Goal: Task Accomplishment & Management: Manage account settings

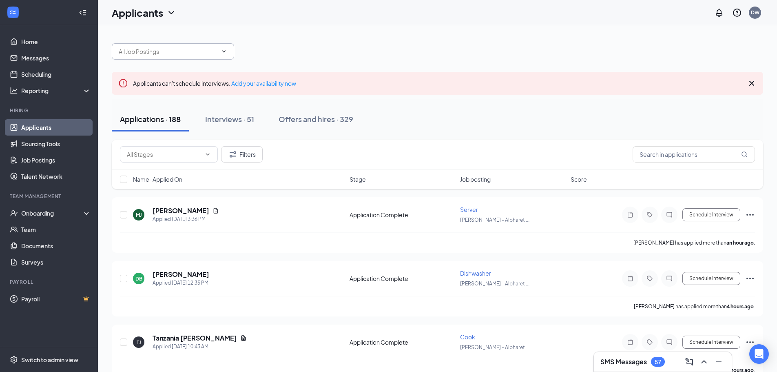
click at [216, 50] on input "text" at bounding box center [168, 51] width 99 height 9
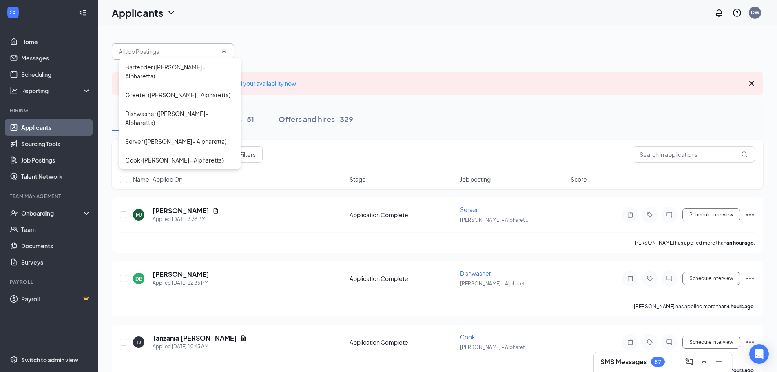
click at [216, 50] on input "text" at bounding box center [168, 51] width 99 height 9
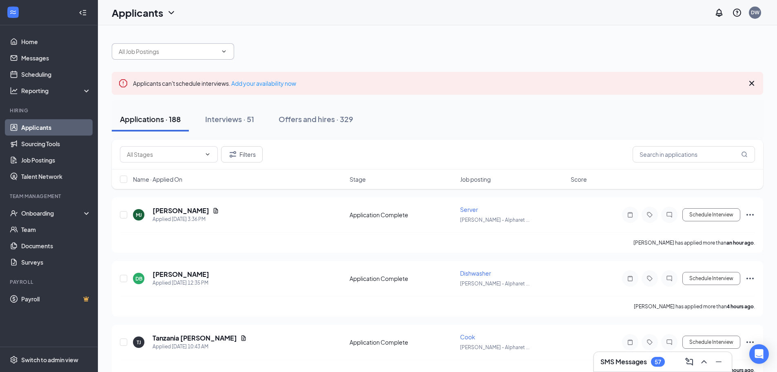
click at [216, 50] on input "text" at bounding box center [168, 51] width 99 height 9
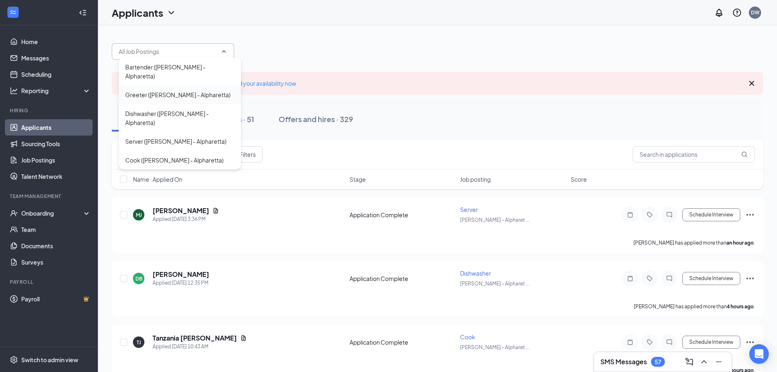
click at [181, 90] on div "Greeter ([PERSON_NAME] - Alpharetta)" at bounding box center [177, 94] width 105 height 9
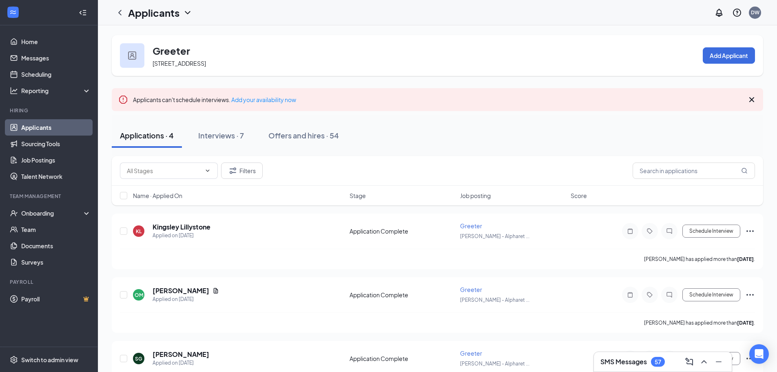
click at [750, 97] on icon "Cross" at bounding box center [752, 100] width 10 height 10
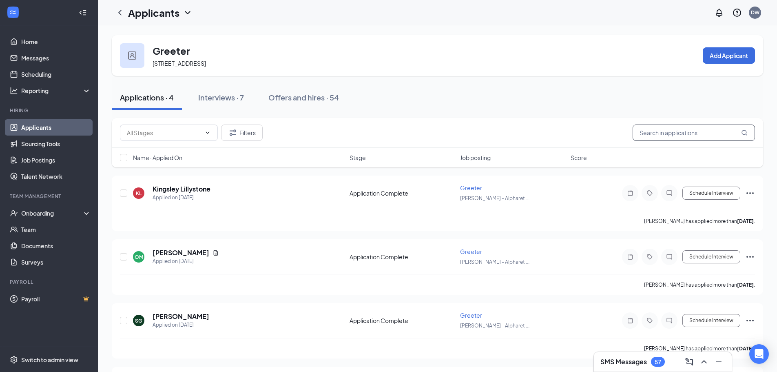
click at [690, 132] on input "text" at bounding box center [694, 132] width 122 height 16
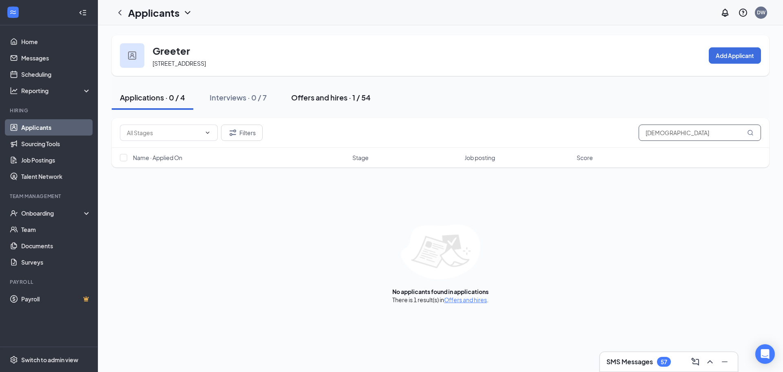
type input "[DEMOGRAPHIC_DATA]"
click at [312, 95] on div "Offers and hires · 1 / 54" at bounding box center [331, 97] width 80 height 10
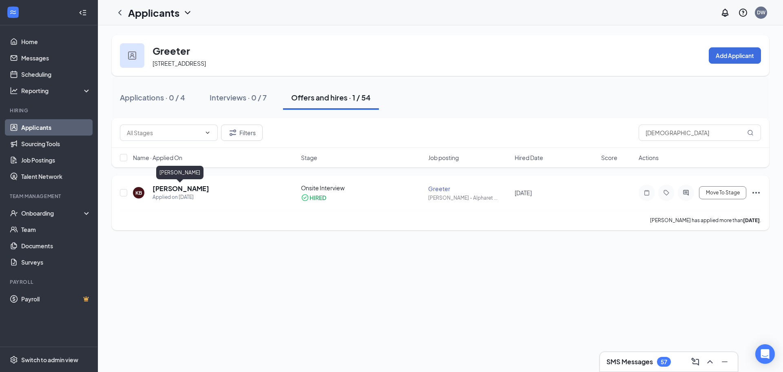
click at [194, 186] on h5 "[PERSON_NAME]" at bounding box center [181, 188] width 57 height 9
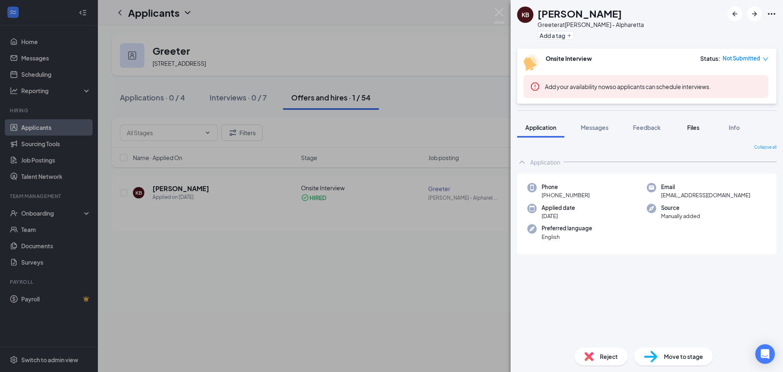
click at [693, 130] on span "Files" at bounding box center [693, 127] width 12 height 7
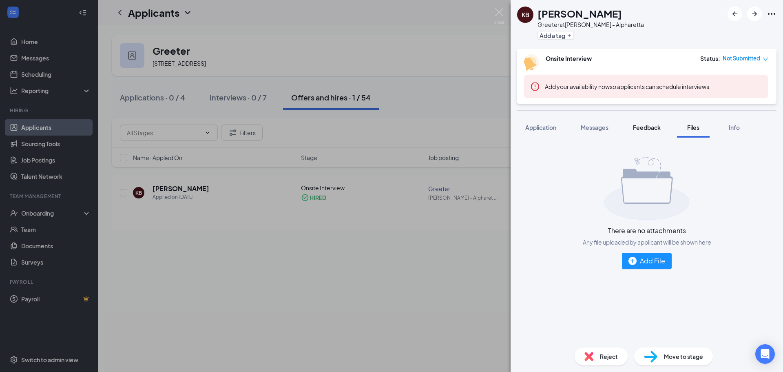
click at [658, 130] on span "Feedback" at bounding box center [647, 127] width 28 height 7
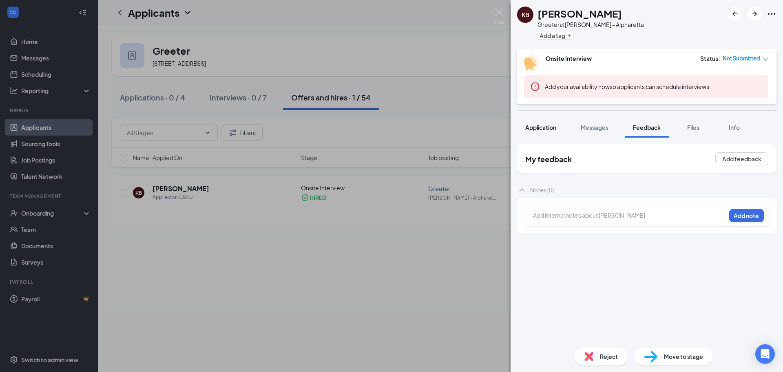
click at [551, 126] on span "Application" at bounding box center [540, 127] width 31 height 7
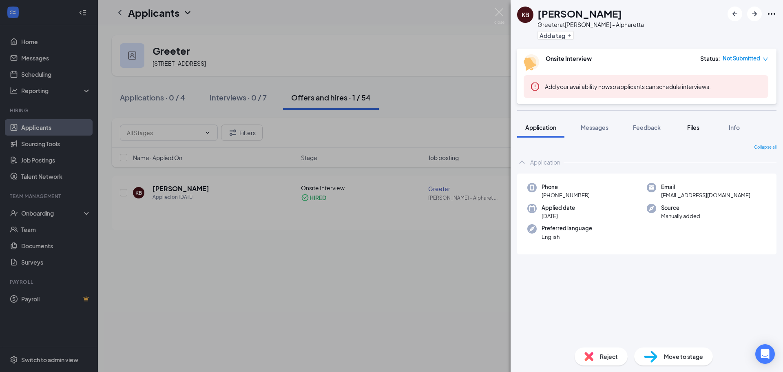
click at [689, 127] on span "Files" at bounding box center [693, 127] width 12 height 7
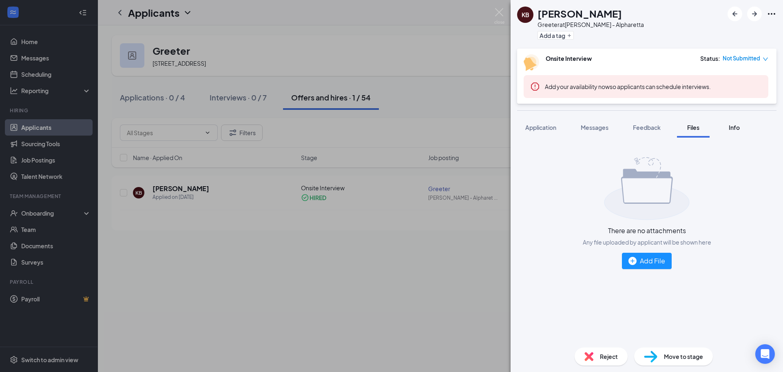
click at [741, 124] on div "Info" at bounding box center [734, 127] width 16 height 8
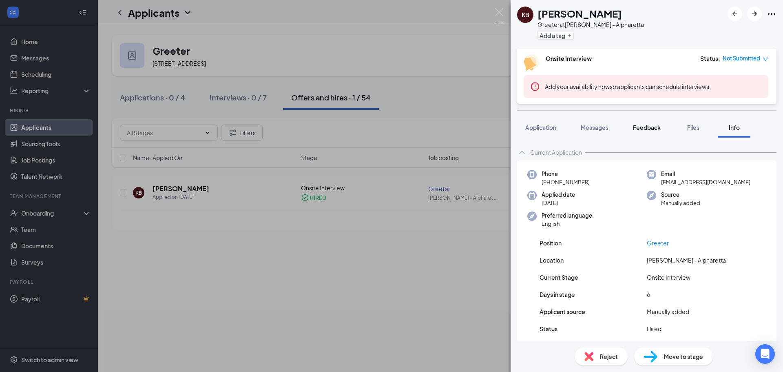
click at [646, 128] on span "Feedback" at bounding box center [647, 127] width 28 height 7
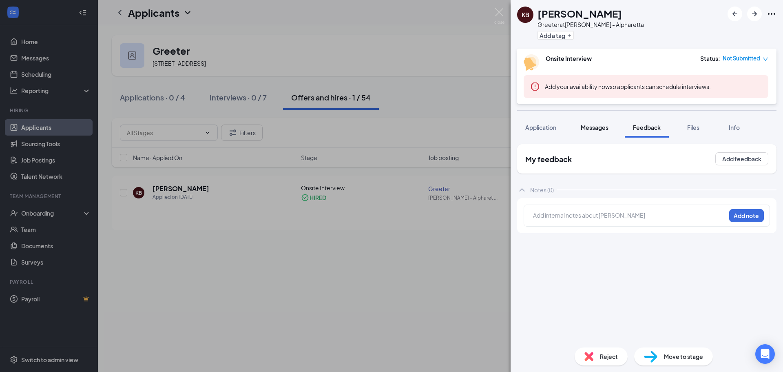
click at [593, 131] on div "Messages" at bounding box center [595, 127] width 28 height 8
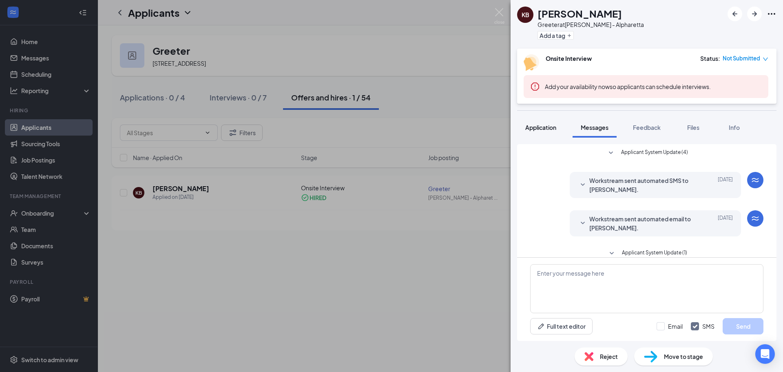
click at [537, 130] on span "Application" at bounding box center [540, 127] width 31 height 7
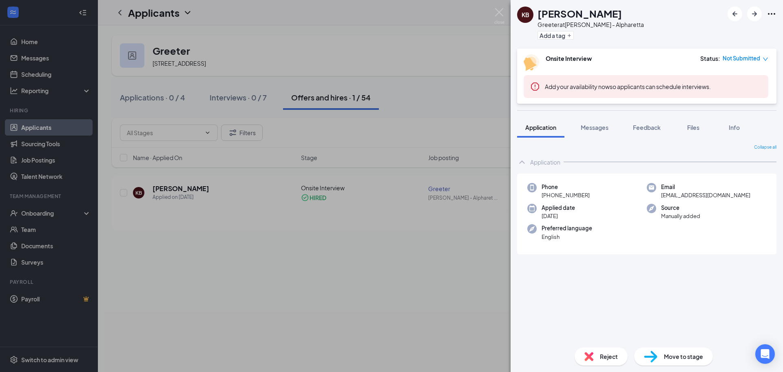
click at [388, 276] on div "KB [PERSON_NAME] Greeter at [PERSON_NAME] - Alpharetta Add a tag Onsite Intervi…" at bounding box center [391, 186] width 783 height 372
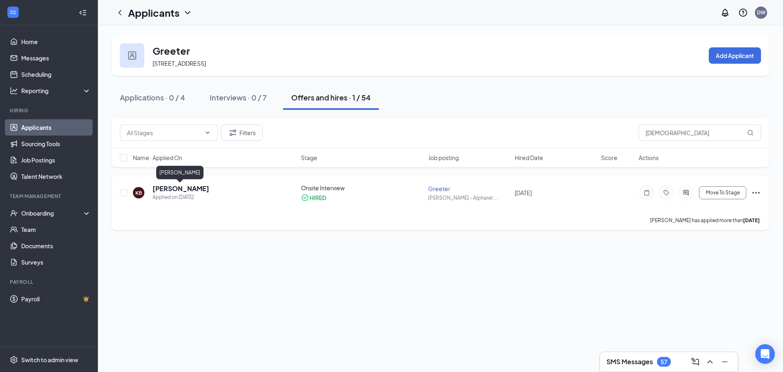
click at [188, 188] on h5 "[PERSON_NAME]" at bounding box center [181, 188] width 57 height 9
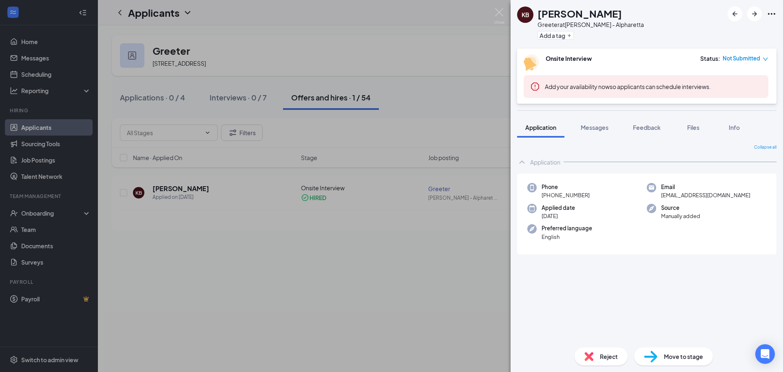
click at [339, 256] on div "KB [PERSON_NAME] Greeter at [PERSON_NAME] - Alpharetta Add a tag Onsite Intervi…" at bounding box center [391, 186] width 783 height 372
